Goal: Use online tool/utility: Use online tool/utility

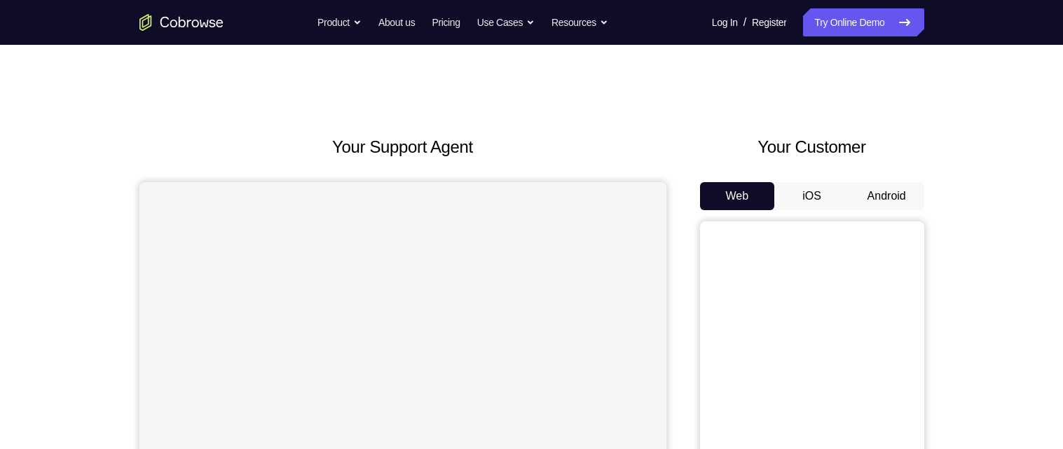
click at [890, 188] on button "Android" at bounding box center [886, 196] width 75 height 28
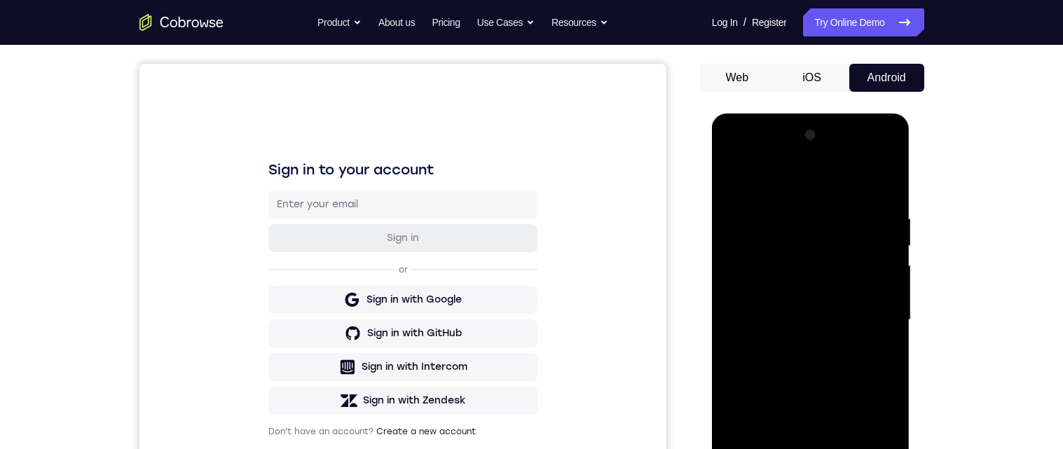
scroll to position [252, 0]
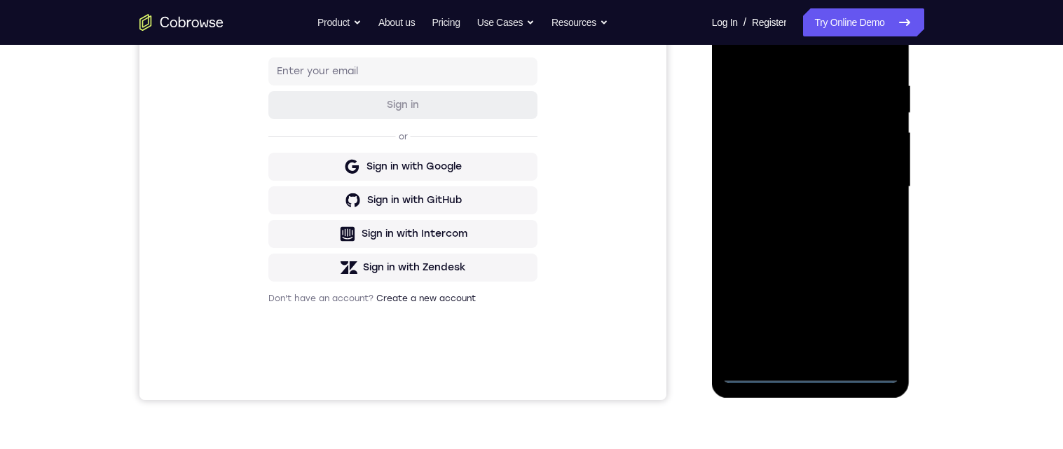
click at [810, 371] on div at bounding box center [810, 187] width 177 height 392
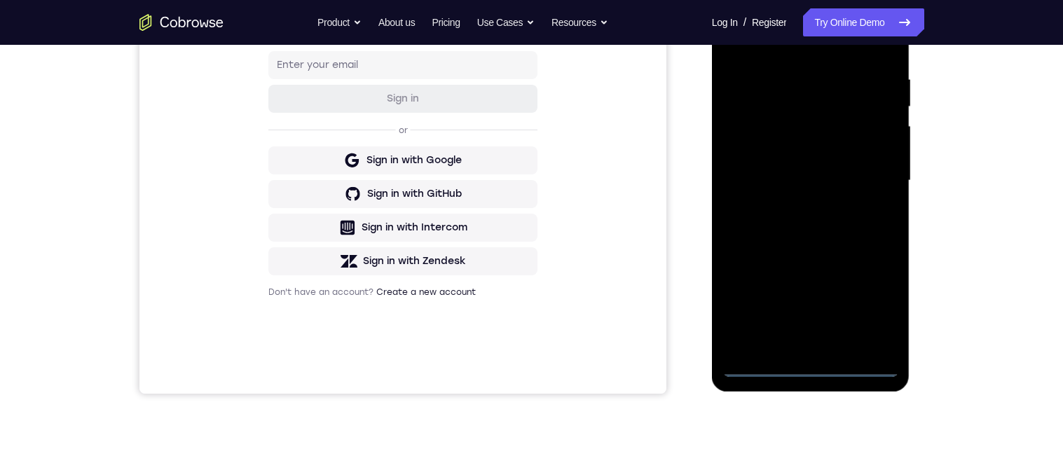
click at [877, 303] on div at bounding box center [810, 181] width 177 height 392
click at [811, 375] on div at bounding box center [810, 181] width 177 height 392
click at [759, 161] on div at bounding box center [810, 181] width 177 height 392
click at [841, 223] on div at bounding box center [810, 181] width 177 height 392
click at [810, 350] on div at bounding box center [810, 181] width 177 height 392
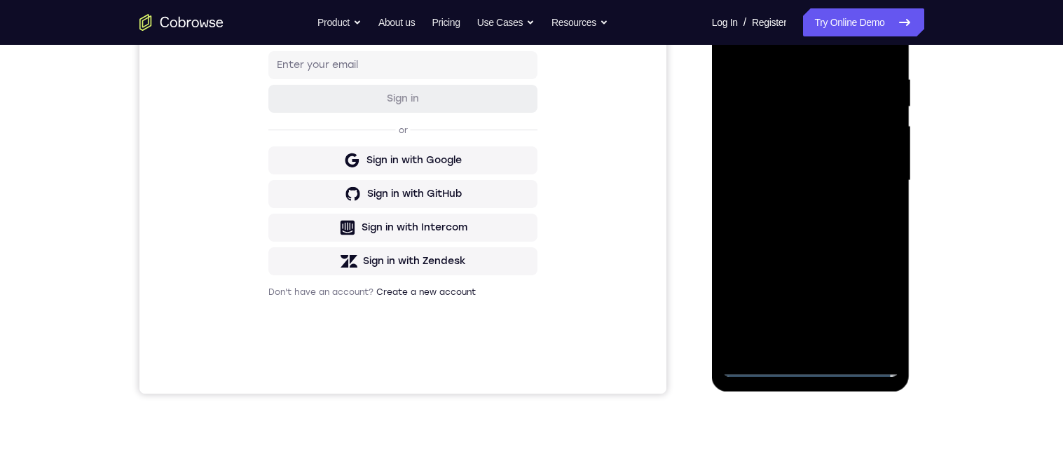
click at [838, 128] on div at bounding box center [810, 181] width 177 height 392
click at [771, 88] on div at bounding box center [810, 181] width 177 height 392
click at [778, 137] on div at bounding box center [810, 181] width 177 height 392
click at [881, 216] on div at bounding box center [810, 181] width 177 height 392
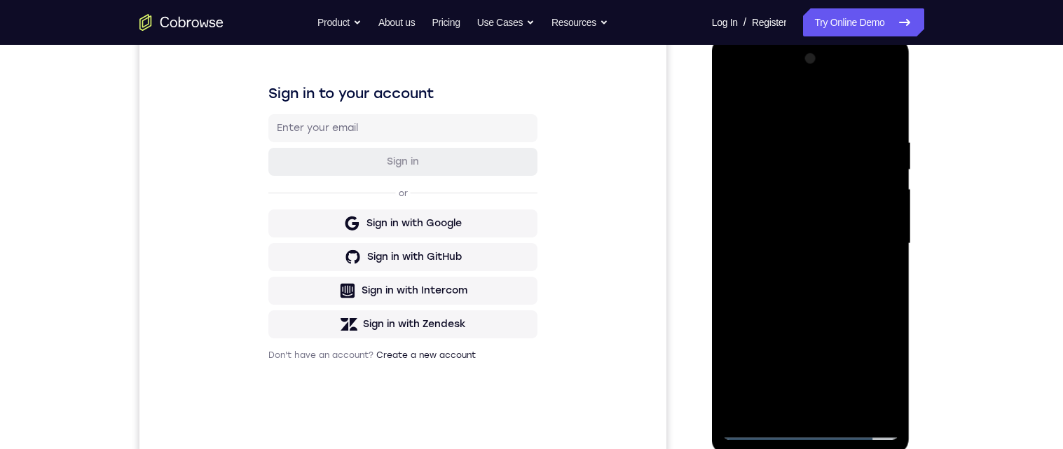
click at [878, 280] on div at bounding box center [810, 244] width 177 height 392
click at [875, 401] on div at bounding box center [810, 244] width 177 height 392
click at [862, 411] on div at bounding box center [810, 244] width 177 height 392
click at [837, 198] on div at bounding box center [810, 244] width 177 height 392
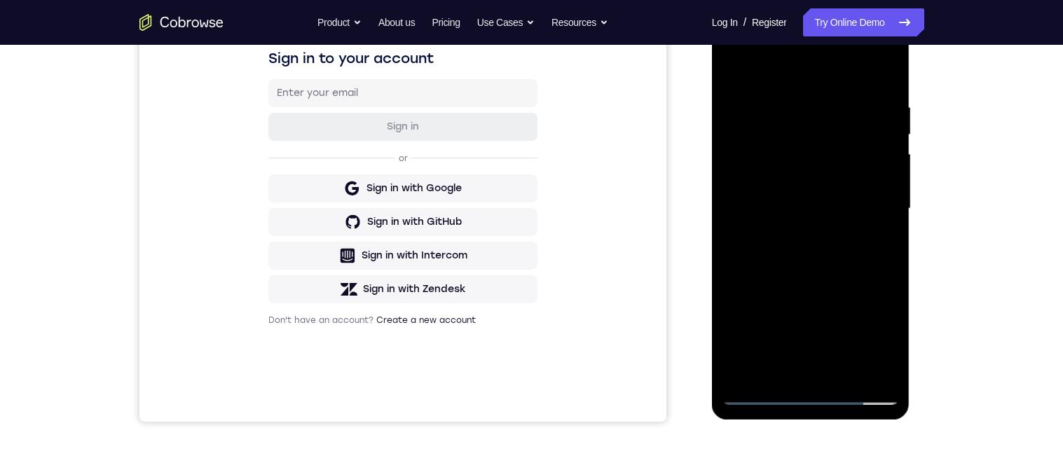
scroll to position [224, 0]
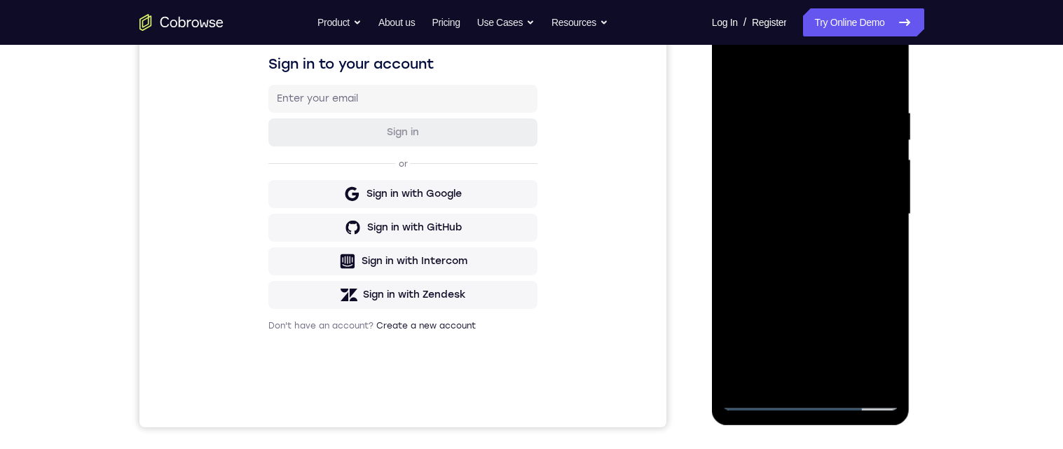
click at [855, 378] on div at bounding box center [810, 214] width 177 height 392
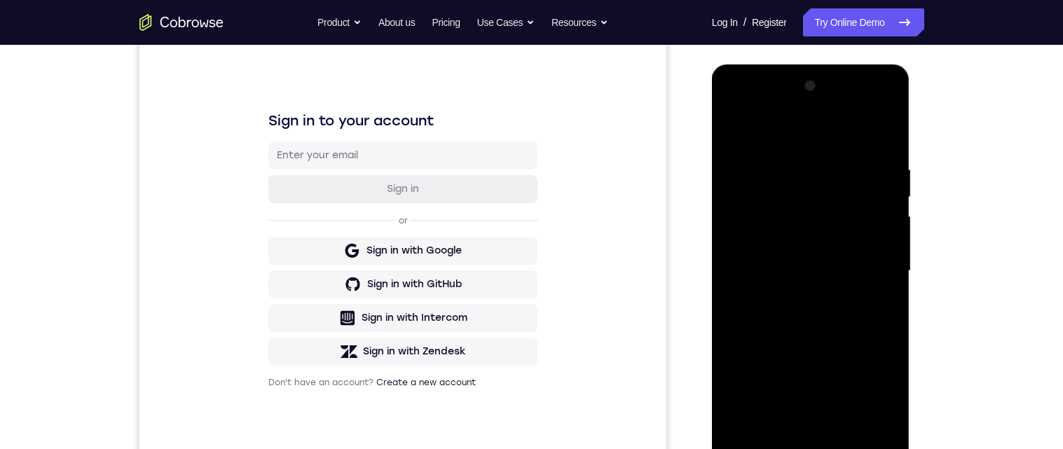
scroll to position [163, 0]
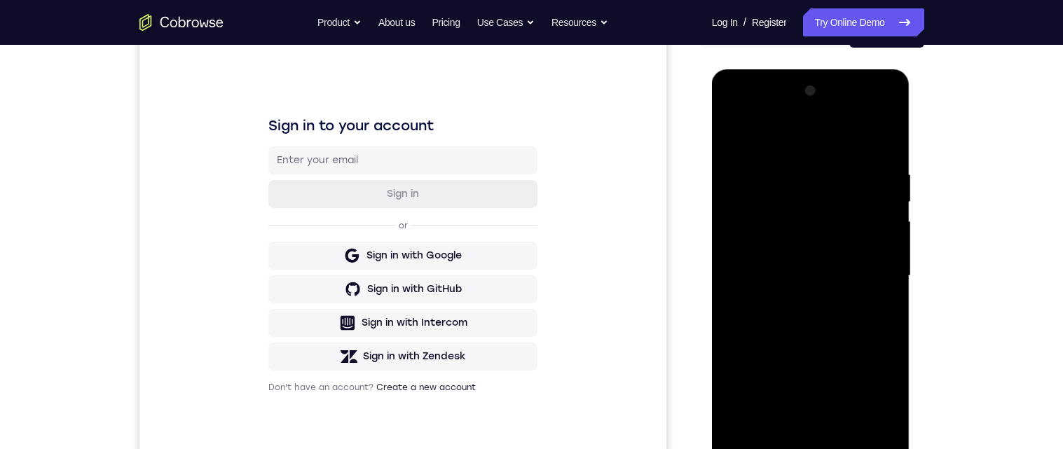
click at [883, 265] on div at bounding box center [810, 276] width 177 height 392
click at [834, 236] on div at bounding box center [810, 276] width 177 height 392
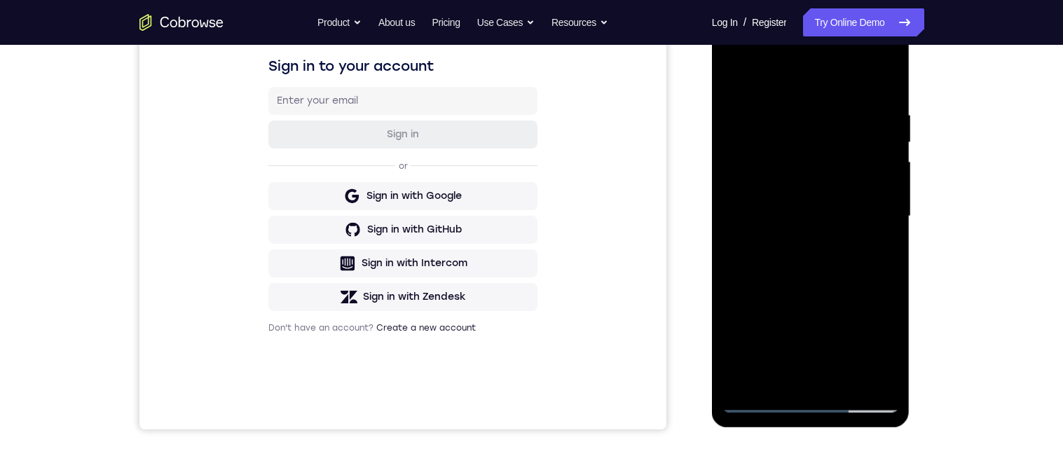
scroll to position [231, 0]
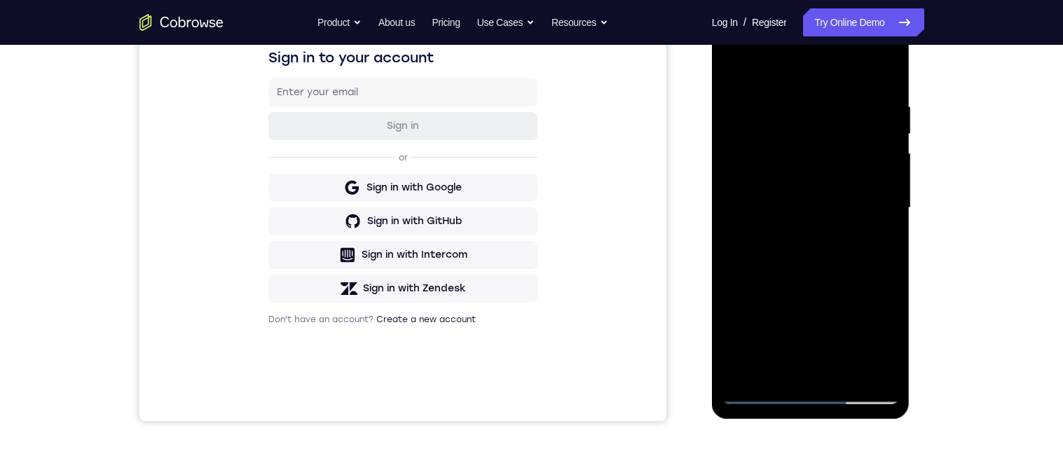
click at [865, 152] on div at bounding box center [810, 208] width 177 height 392
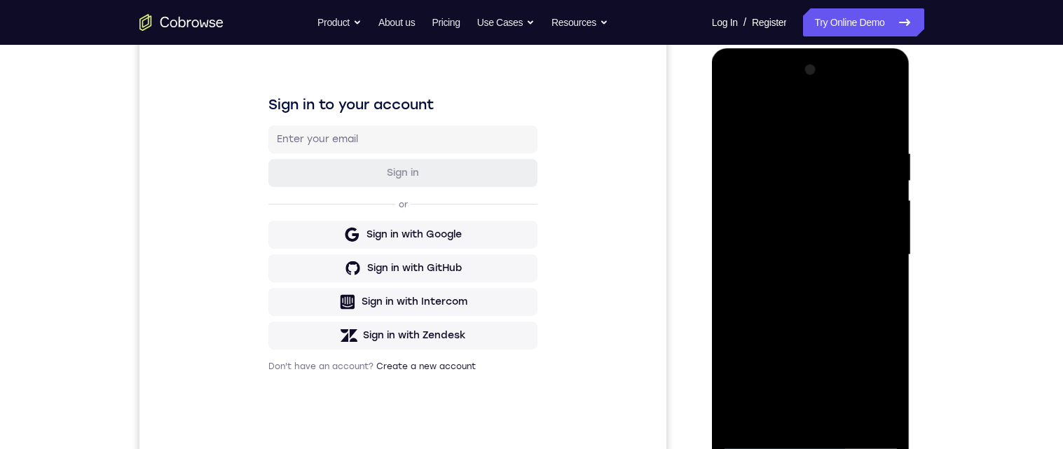
scroll to position [182, 0]
click at [862, 205] on div at bounding box center [810, 256] width 177 height 392
click at [760, 210] on div at bounding box center [810, 256] width 177 height 392
click at [841, 229] on div at bounding box center [810, 256] width 177 height 392
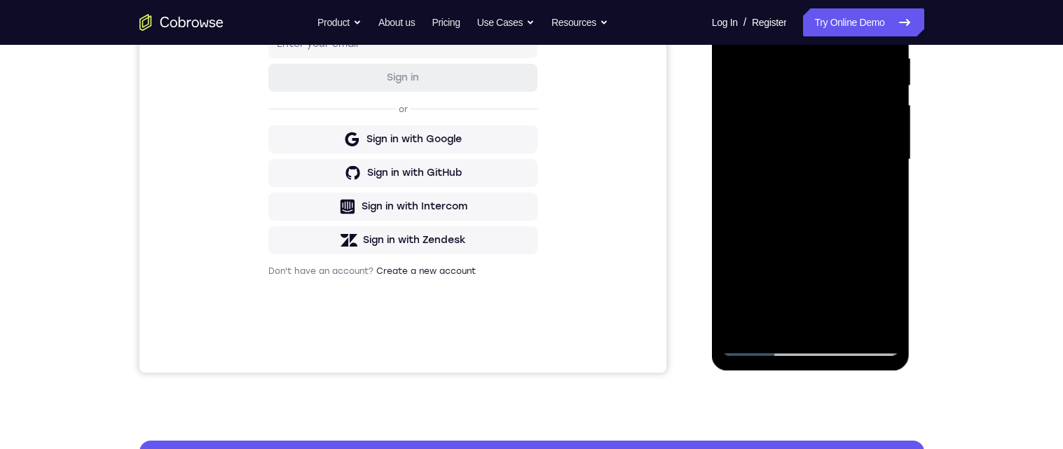
scroll to position [277, 0]
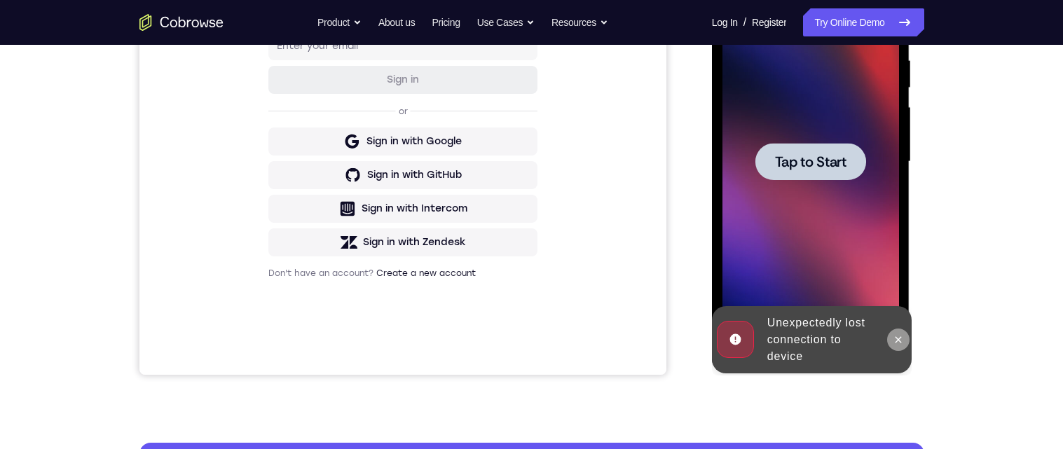
click at [897, 338] on icon at bounding box center [898, 339] width 6 height 6
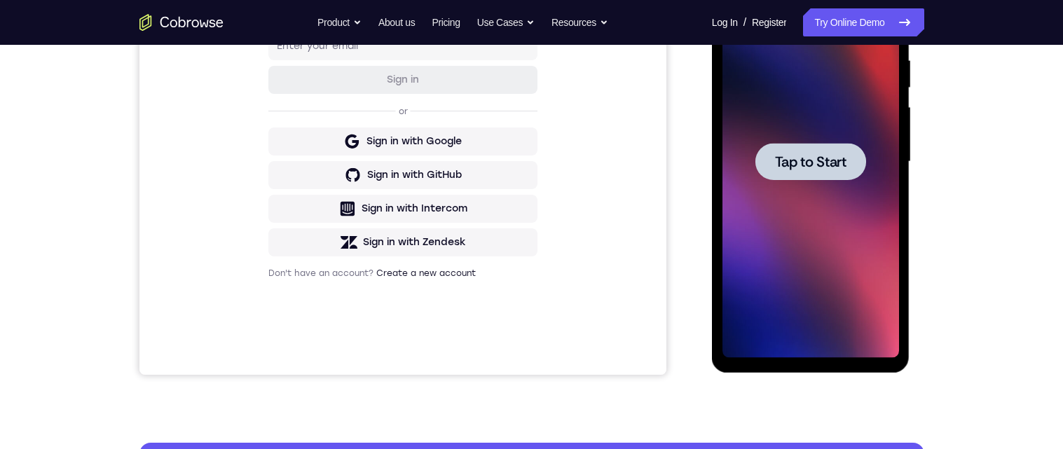
scroll to position [242, 0]
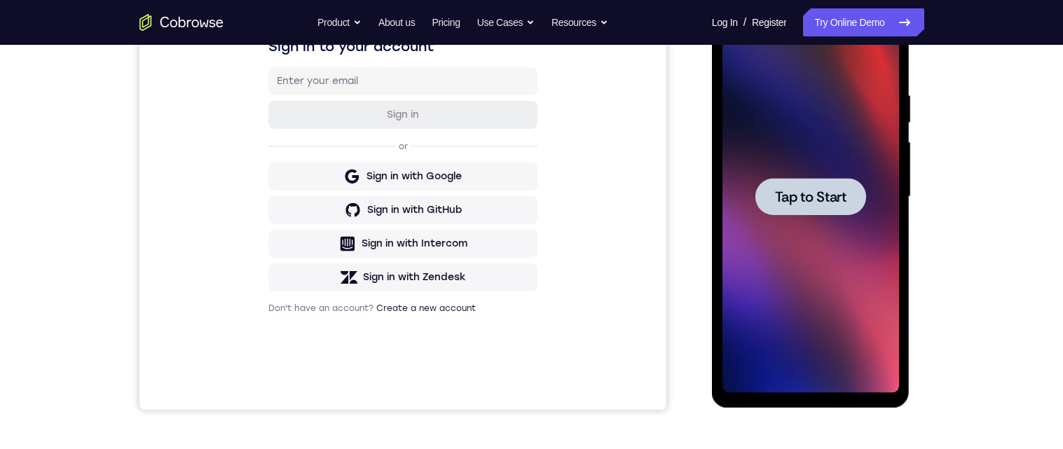
click at [833, 190] on span "Tap to Start" at bounding box center [810, 197] width 71 height 14
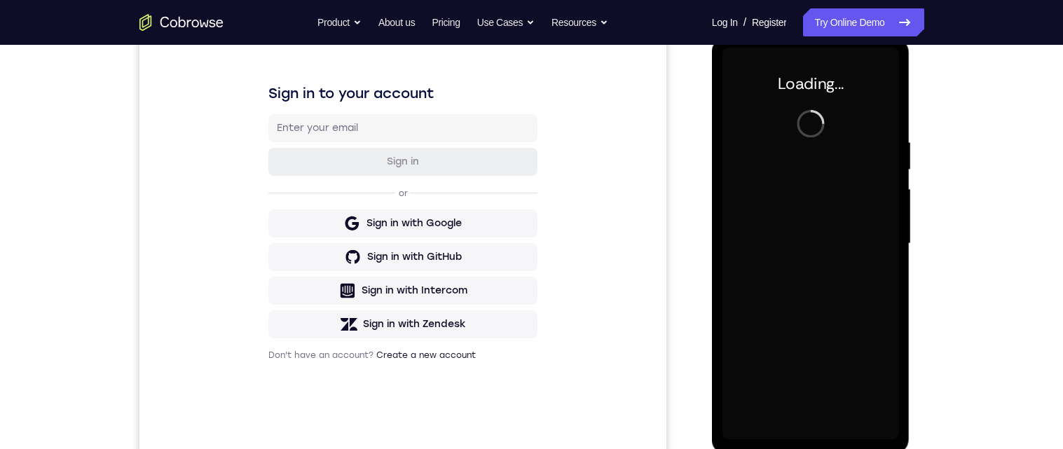
scroll to position [195, 0]
click at [1011, 249] on div "Your Support Agent Your Customer Web iOS Android Next Steps We’d be happy to gi…" at bounding box center [531, 311] width 1063 height 924
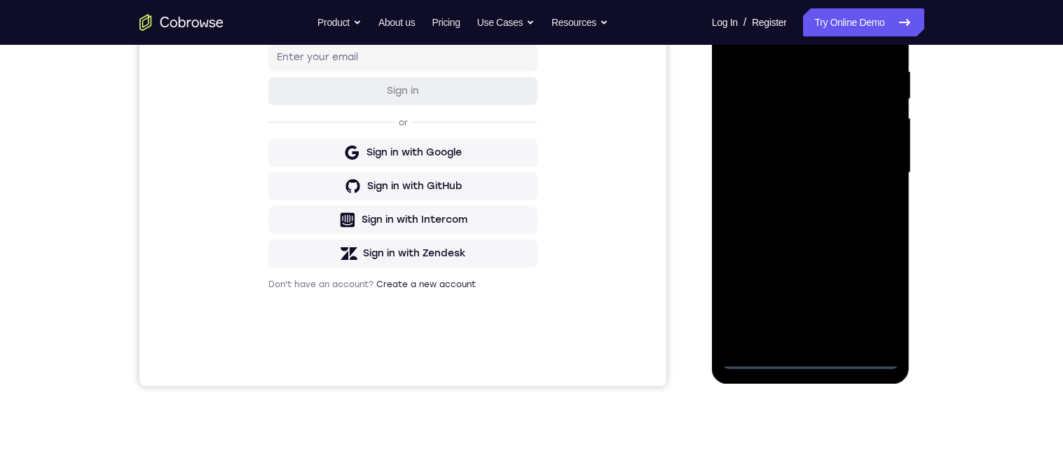
scroll to position [0, 0]
